Goal: Find specific page/section: Find specific page/section

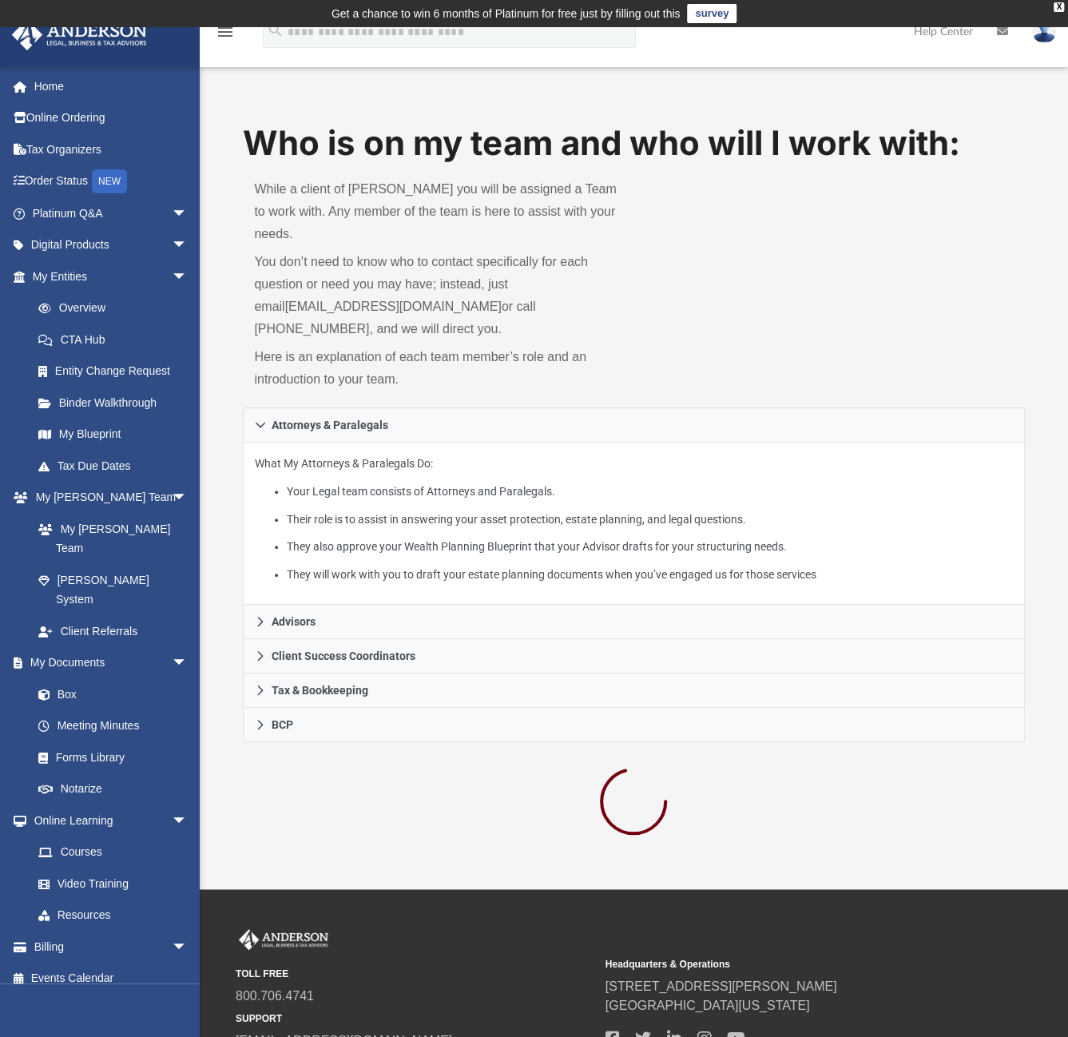
click at [644, 260] on div "Who is on my team and who will I work with: While a client of Anderson you will…" at bounding box center [633, 263] width 781 height 287
click at [648, 279] on div "Who is on my team and who will I work with: While a client of Anderson you will…" at bounding box center [633, 263] width 781 height 287
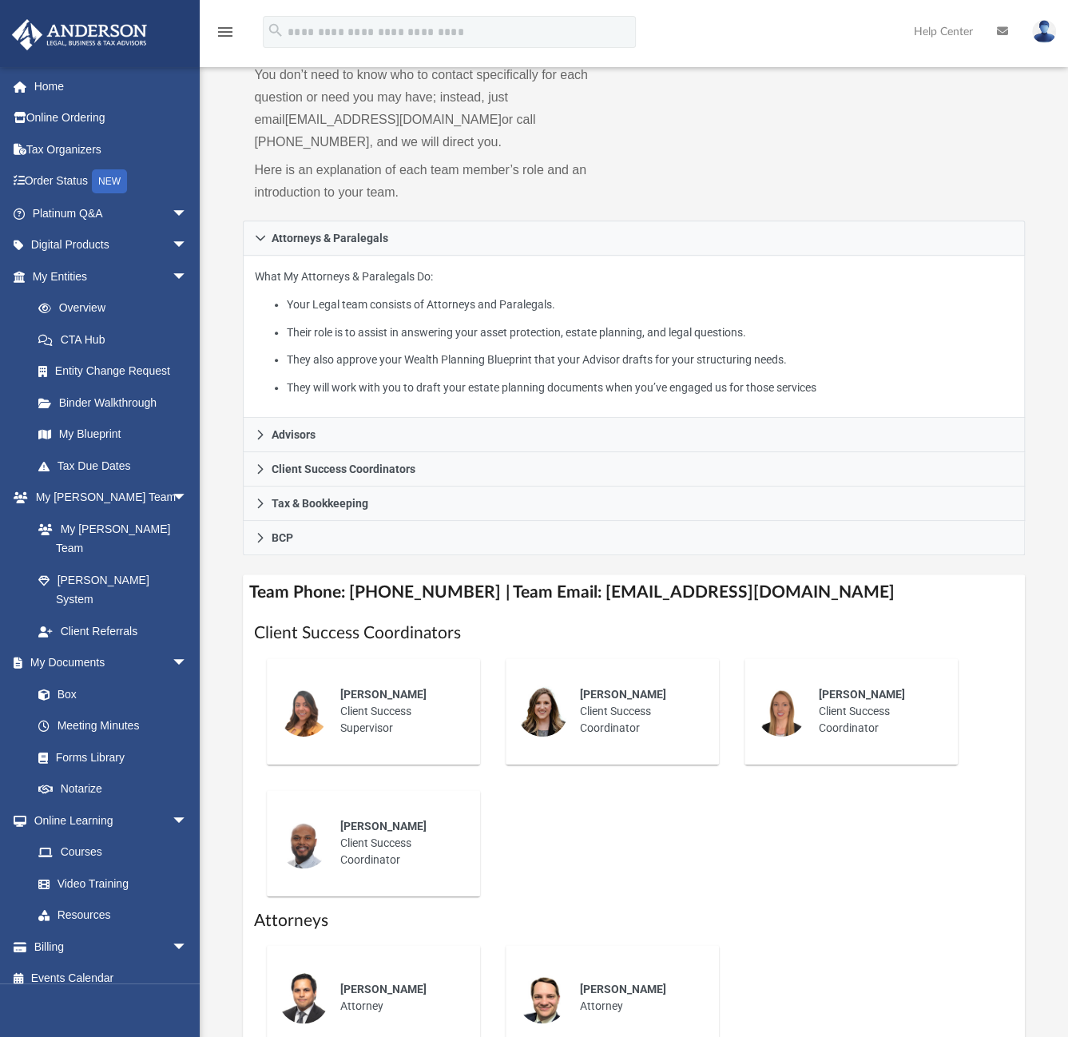
scroll to position [240, 0]
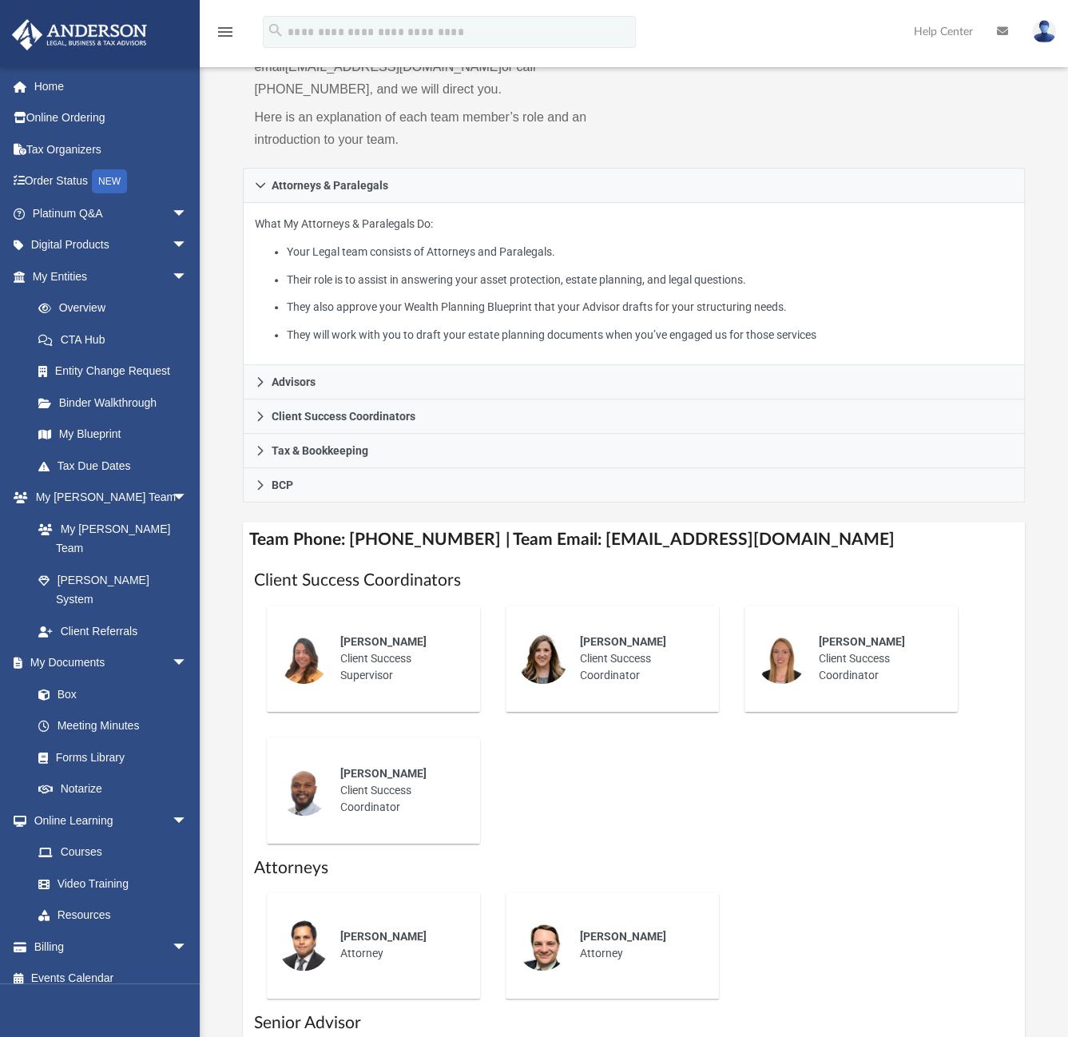
click at [700, 122] on div "Who is on my team and who will I work with: While a client of Anderson you will…" at bounding box center [633, 23] width 781 height 287
